Goal: Use online tool/utility: Utilize a website feature to perform a specific function

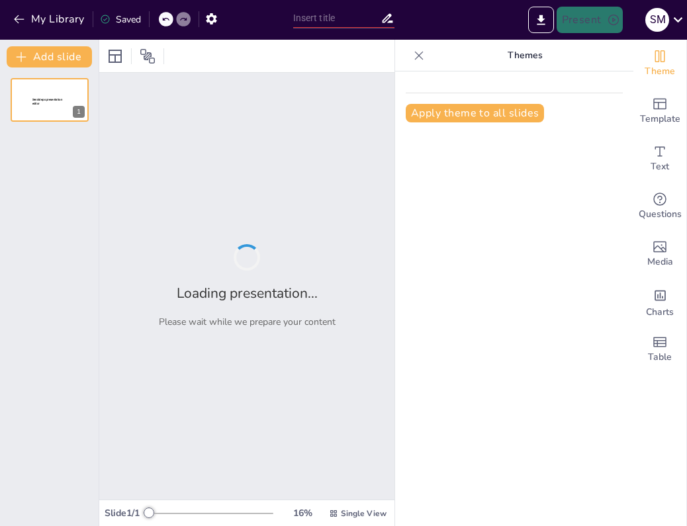
type input "Psicometría: Fundamentos Históricos y Teóricos en la Medición Psicológica"
